Goal: Find specific page/section: Find specific page/section

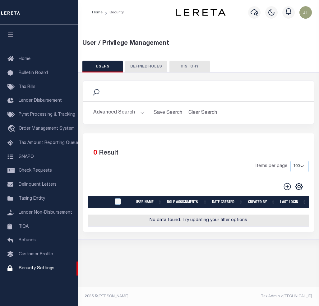
select select "100"
click at [95, 92] on div "Search" at bounding box center [198, 91] width 221 height 11
click at [92, 93] on icon at bounding box center [96, 92] width 8 height 8
click at [105, 108] on button "Advanced Search" at bounding box center [119, 113] width 52 height 12
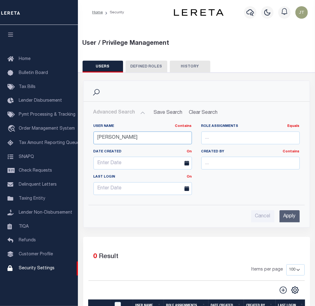
click at [115, 138] on input "[PERSON_NAME]" at bounding box center [142, 138] width 98 height 13
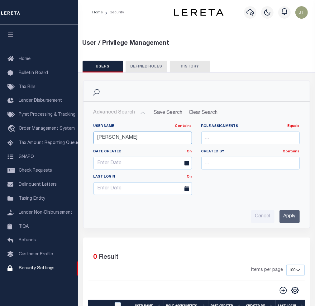
type input "[PERSON_NAME]"
click at [283, 213] on input "Apply" at bounding box center [289, 216] width 20 height 13
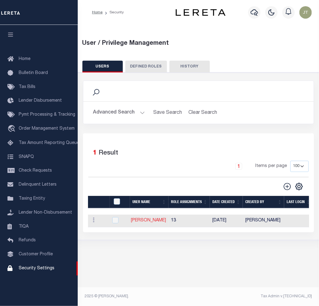
click at [152, 222] on link "[PERSON_NAME]" at bounding box center [148, 220] width 35 height 4
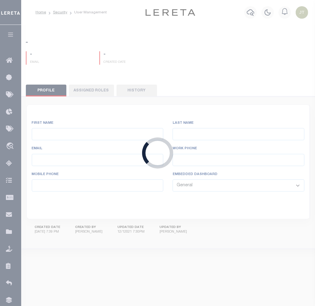
type input "[PERSON_NAME]"
type input "[EMAIL_ADDRESS][DOMAIN_NAME]"
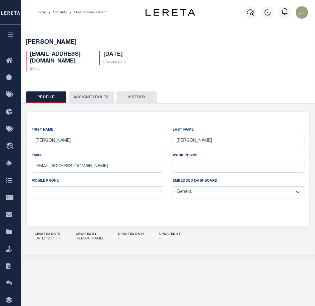
click at [96, 91] on button "Assigned Roles" at bounding box center [91, 97] width 45 height 12
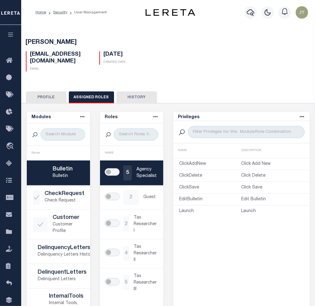
click at [126, 91] on button "History" at bounding box center [136, 97] width 40 height 12
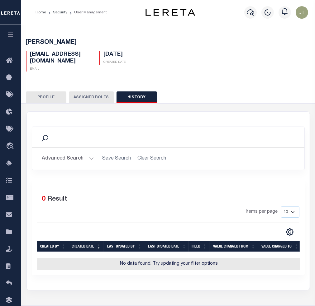
click at [54, 91] on button "Profile" at bounding box center [46, 97] width 40 height 12
